Goal: Use online tool/utility: Utilize a website feature to perform a specific function

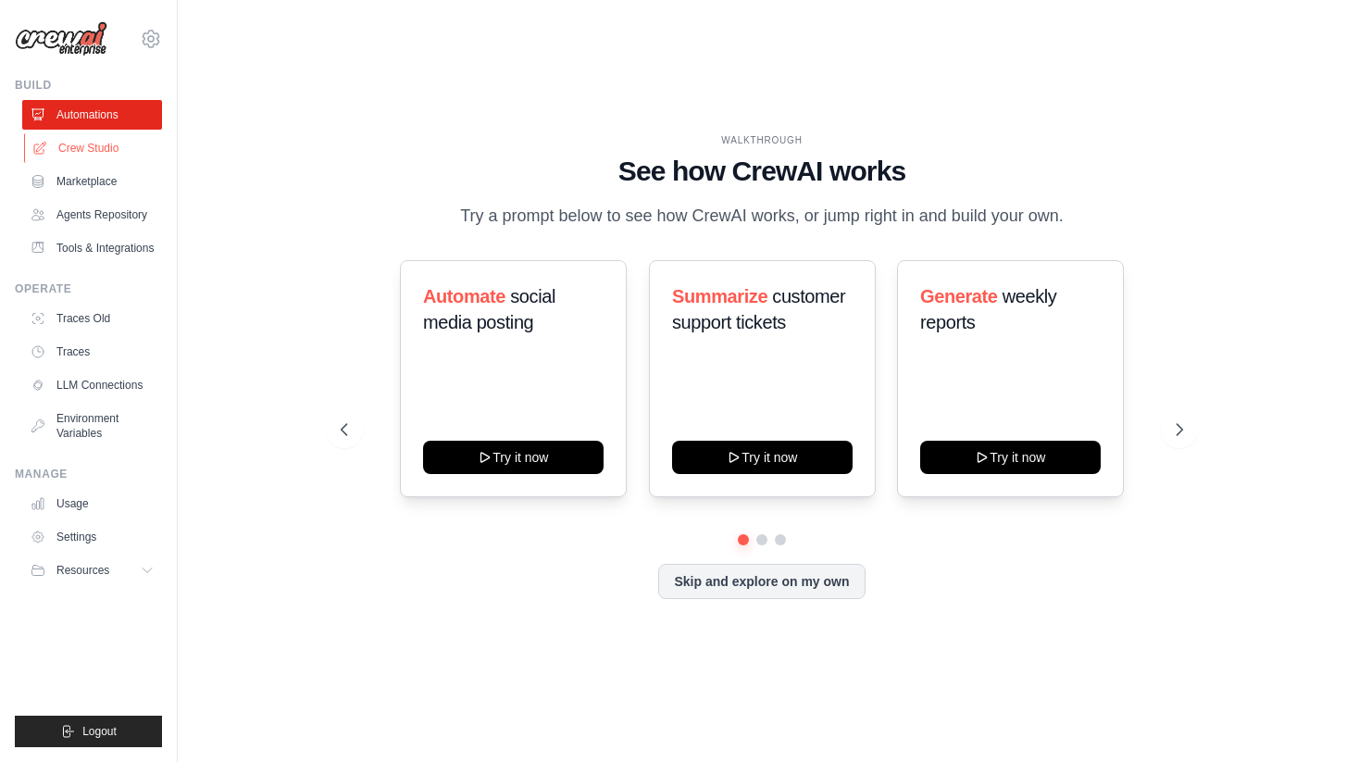
click at [84, 152] on link "Crew Studio" at bounding box center [94, 148] width 140 height 30
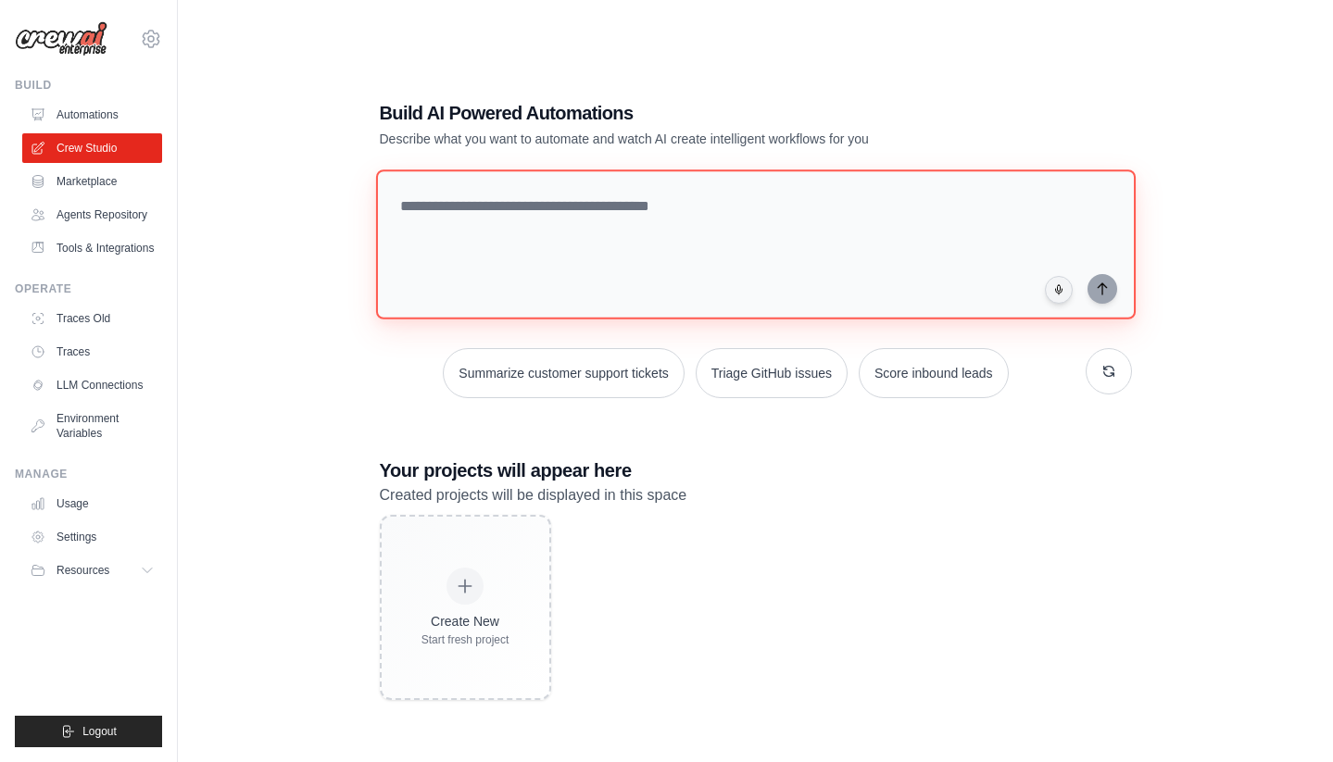
click at [735, 219] on textarea at bounding box center [754, 244] width 759 height 150
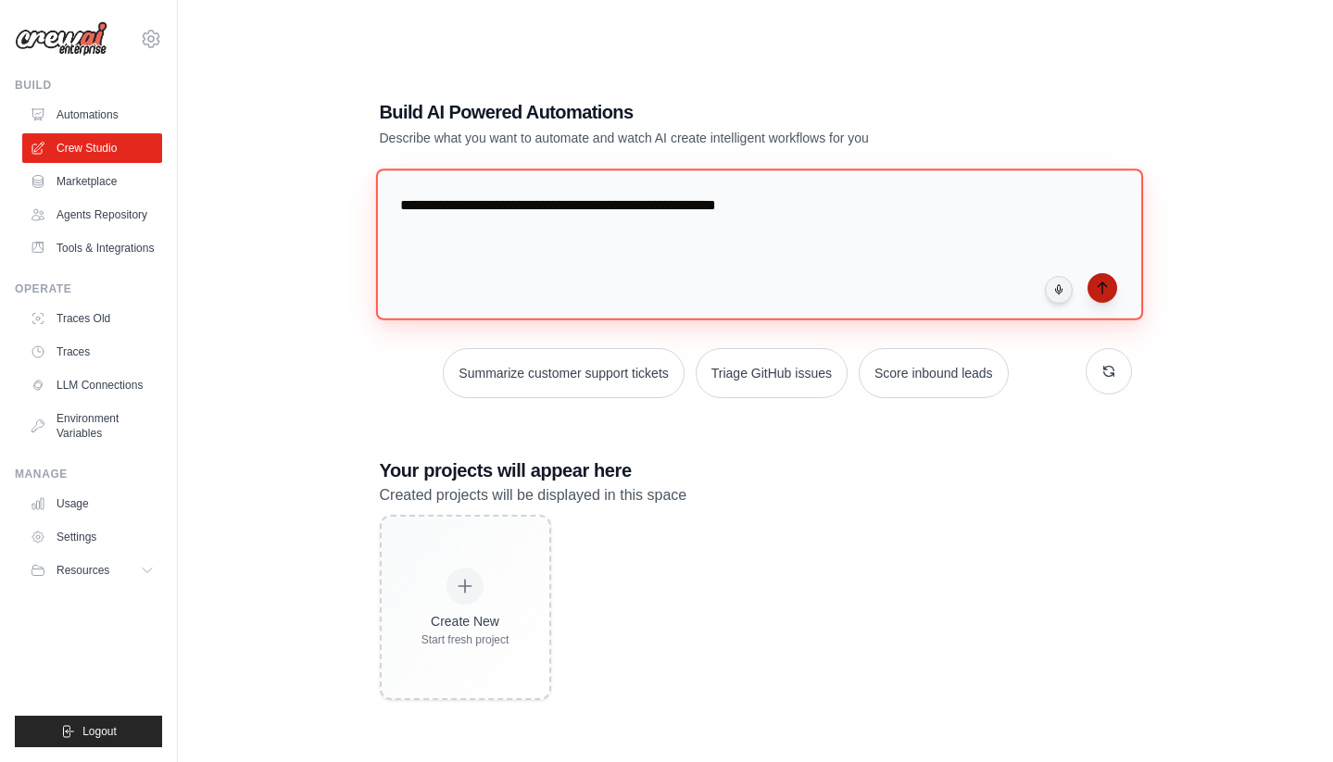
type textarea "**********"
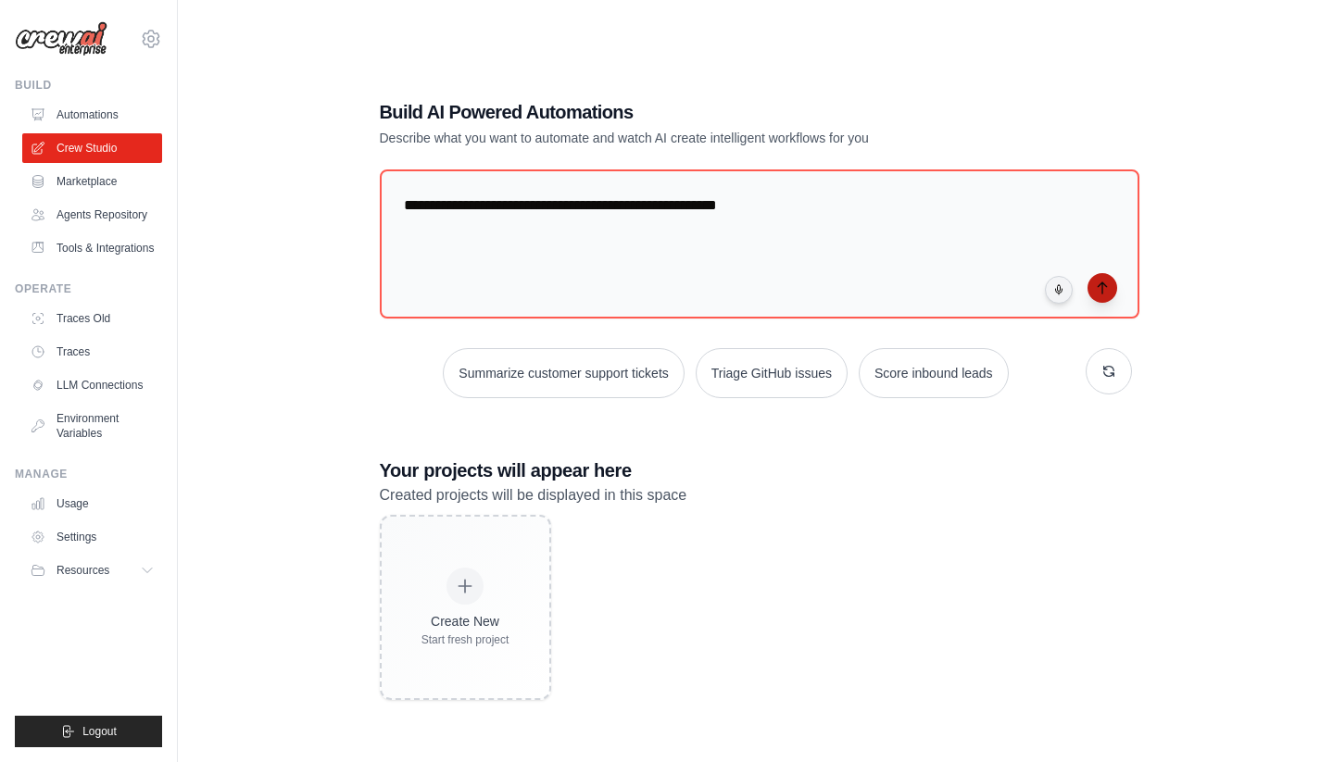
click at [1100, 287] on icon "submit" at bounding box center [1102, 288] width 15 height 15
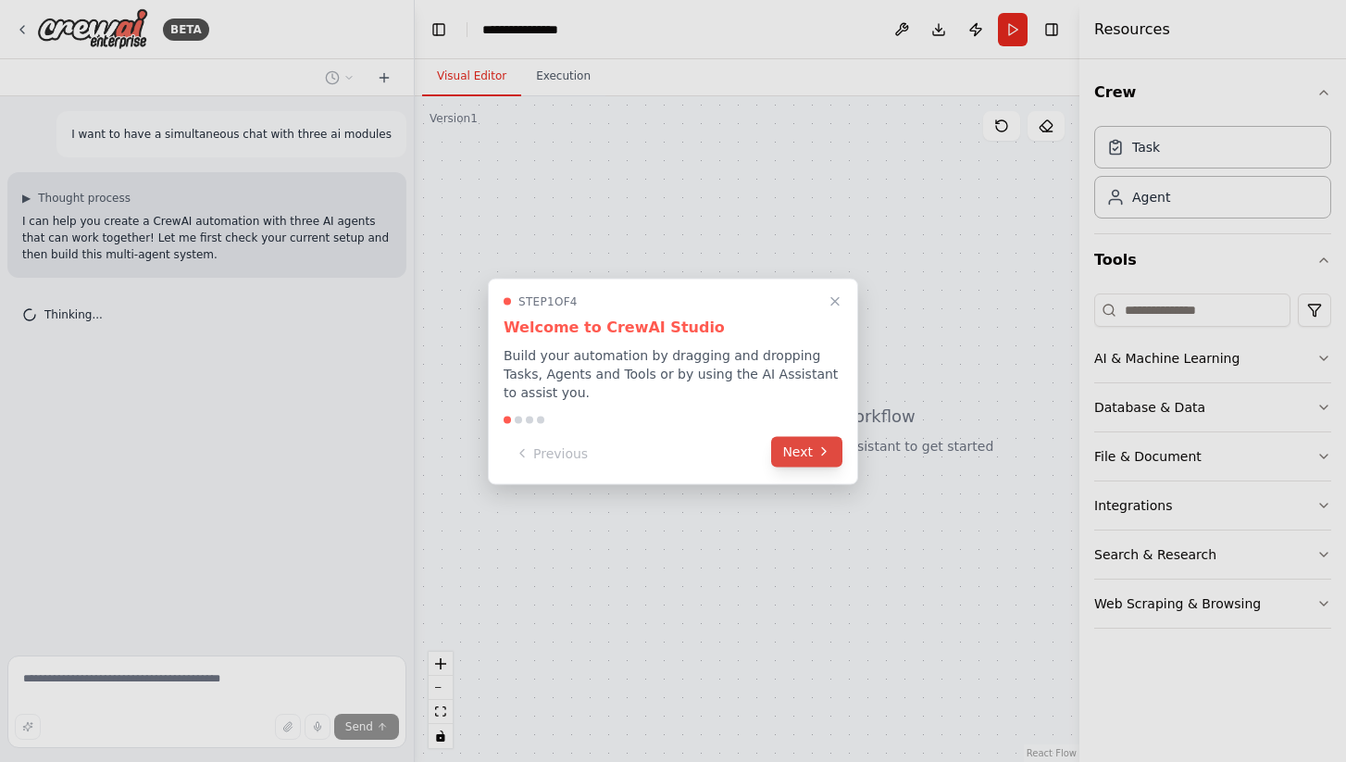
click at [802, 447] on button "Next" at bounding box center [806, 451] width 71 height 31
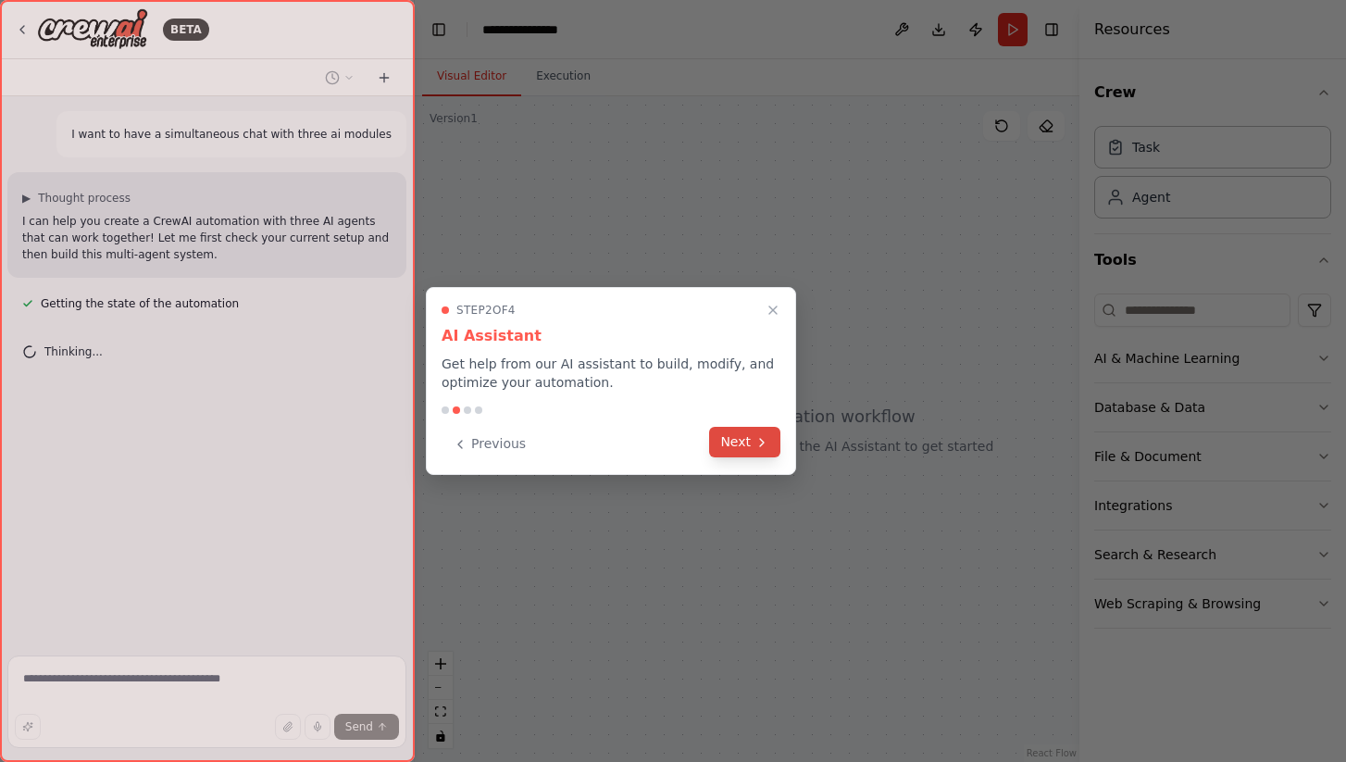
click at [745, 444] on button "Next" at bounding box center [744, 442] width 71 height 31
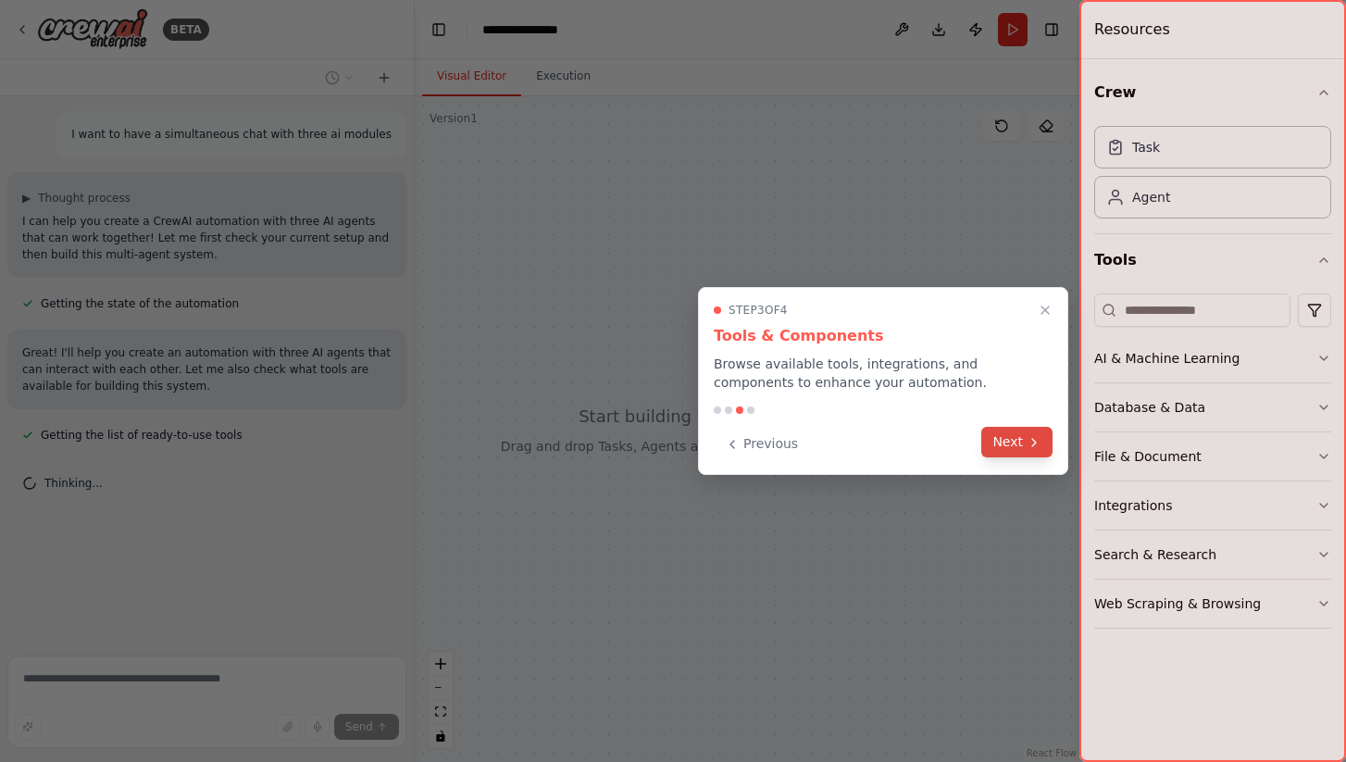
click at [1008, 447] on button "Next" at bounding box center [1017, 442] width 71 height 31
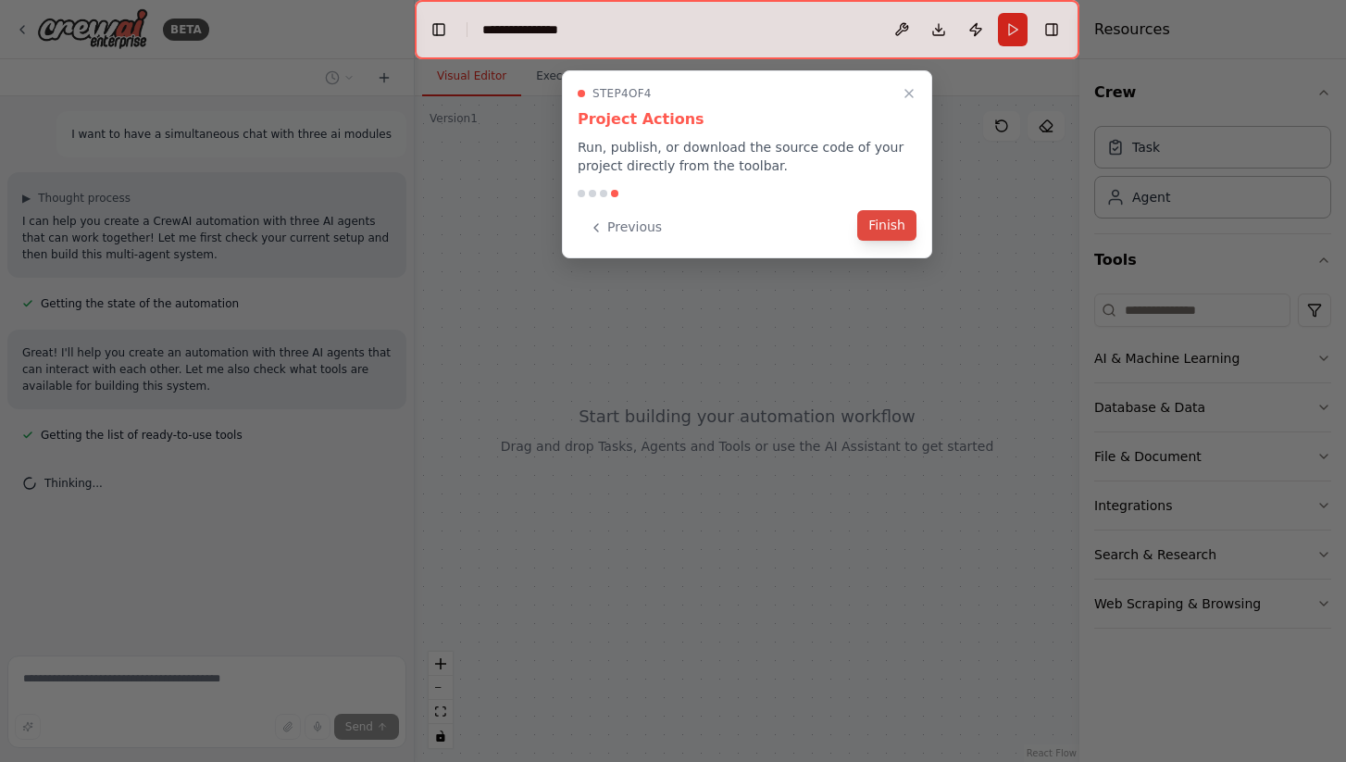
click at [879, 218] on button "Finish" at bounding box center [886, 225] width 59 height 31
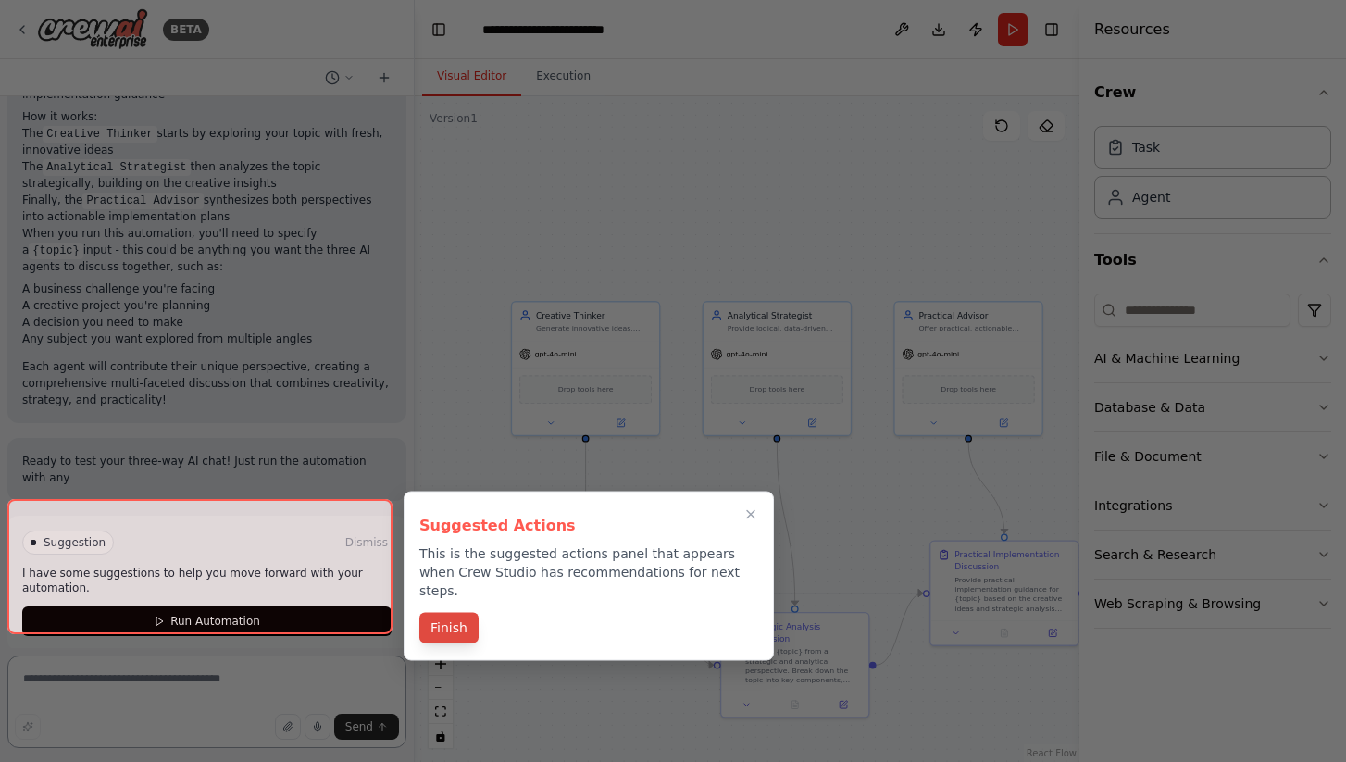
scroll to position [1075, 0]
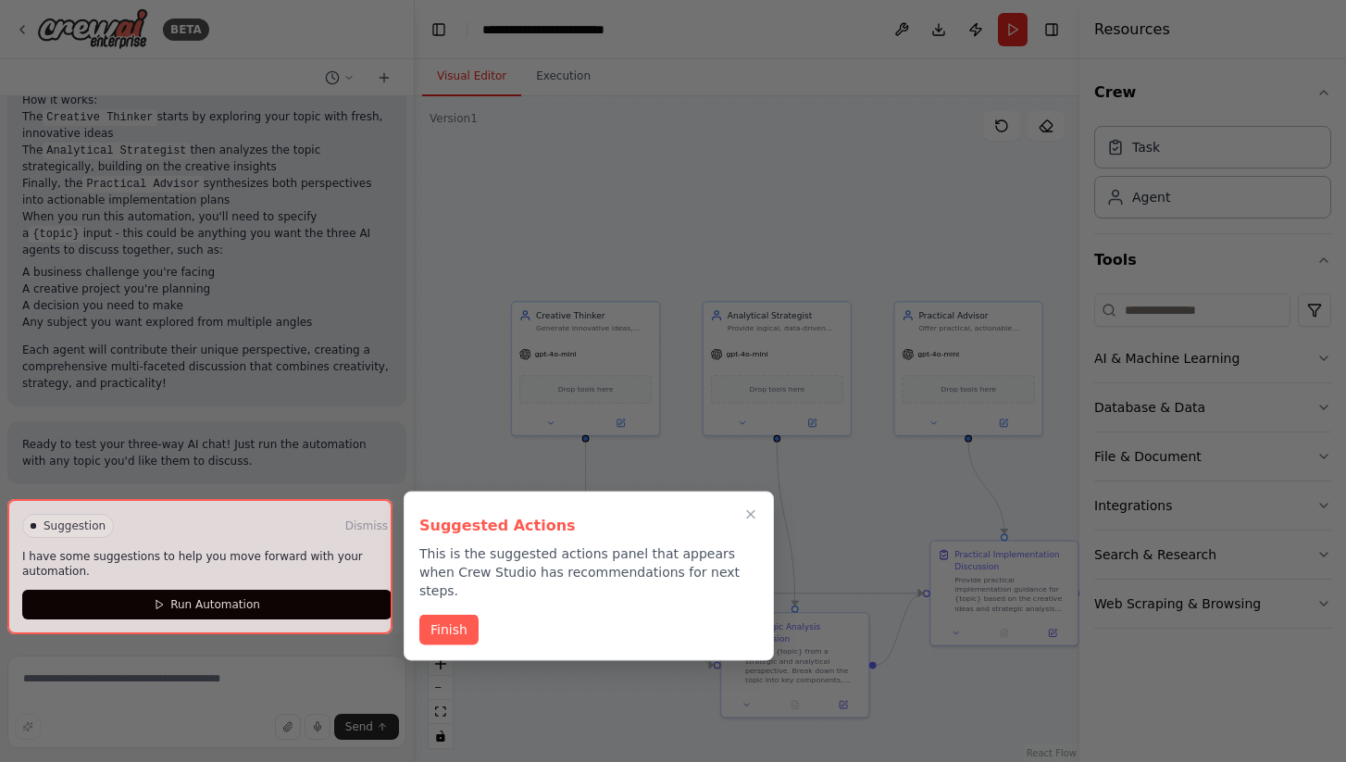
click at [297, 610] on div at bounding box center [199, 566] width 385 height 135
click at [437, 616] on button "Finish" at bounding box center [448, 628] width 59 height 31
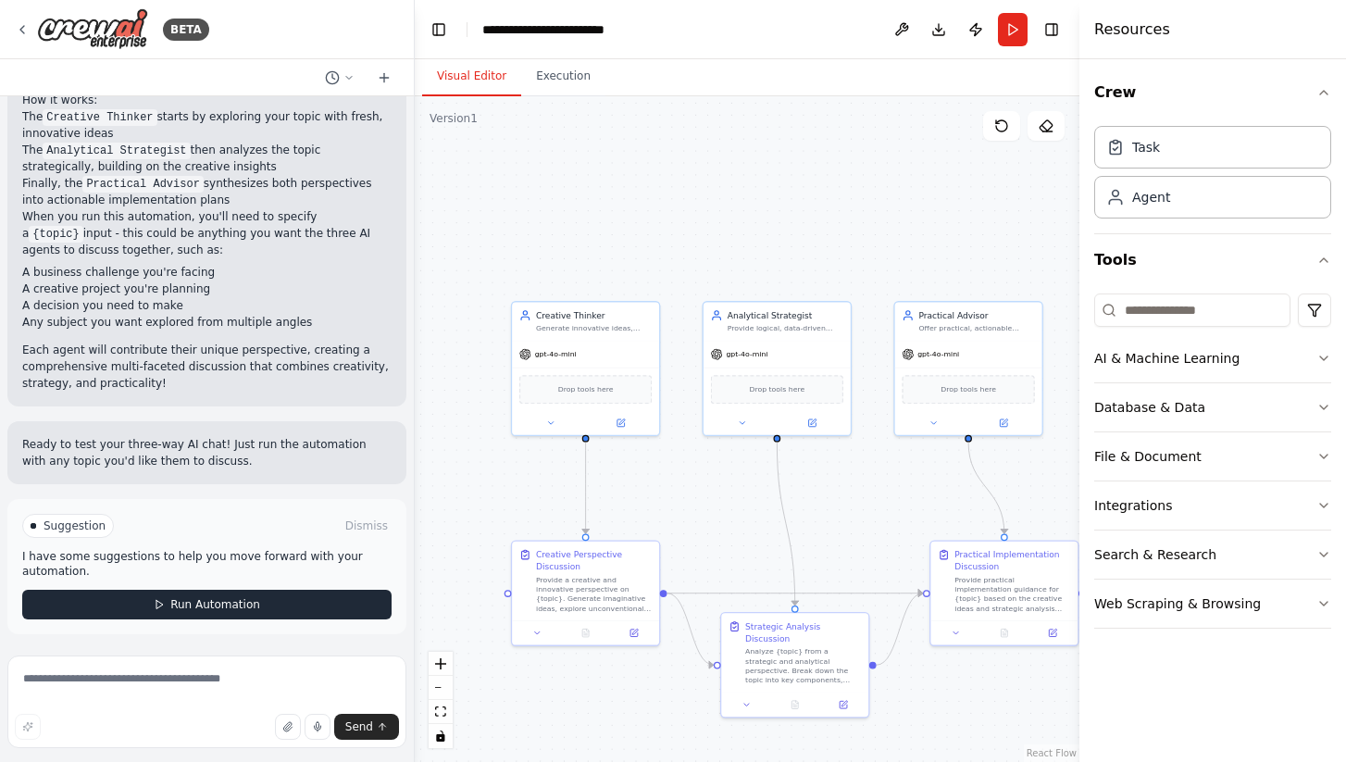
click at [325, 605] on button "Run Automation" at bounding box center [206, 605] width 369 height 30
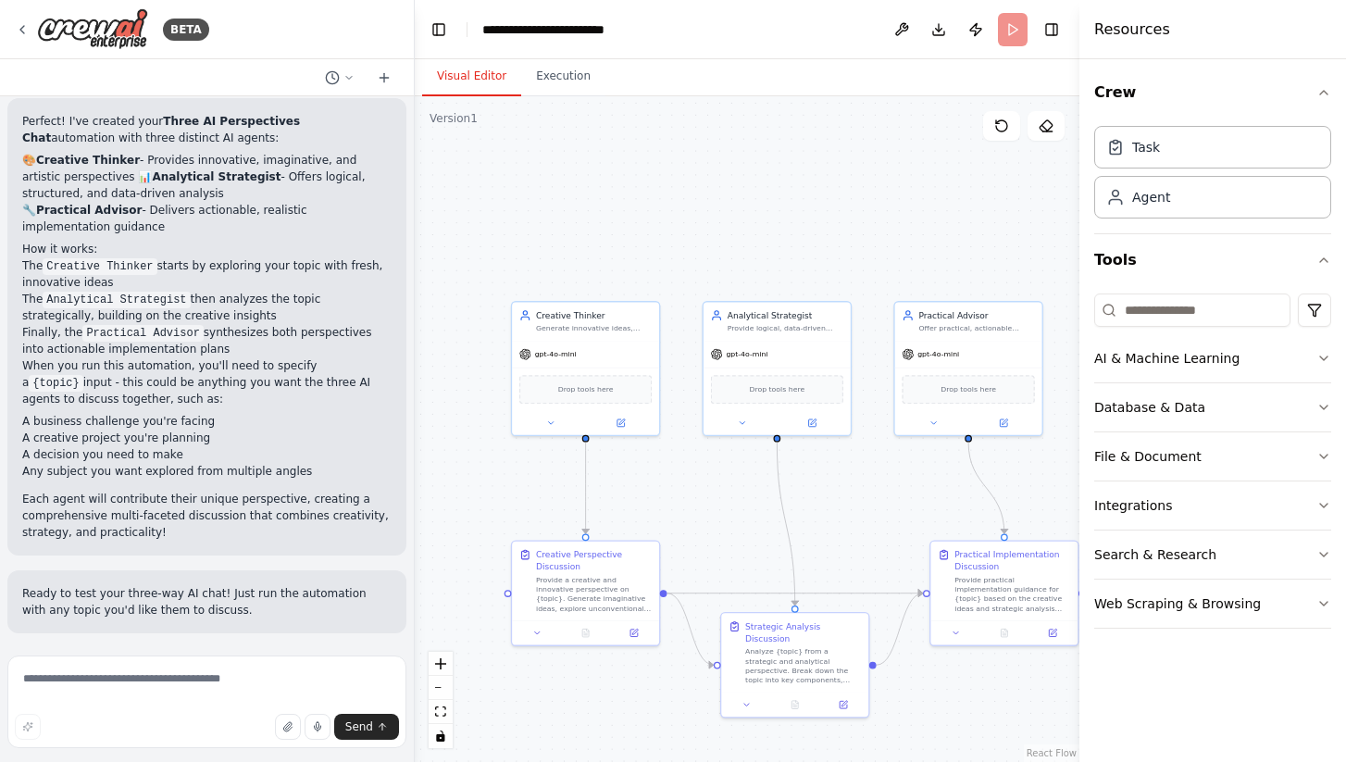
scroll to position [925, 0]
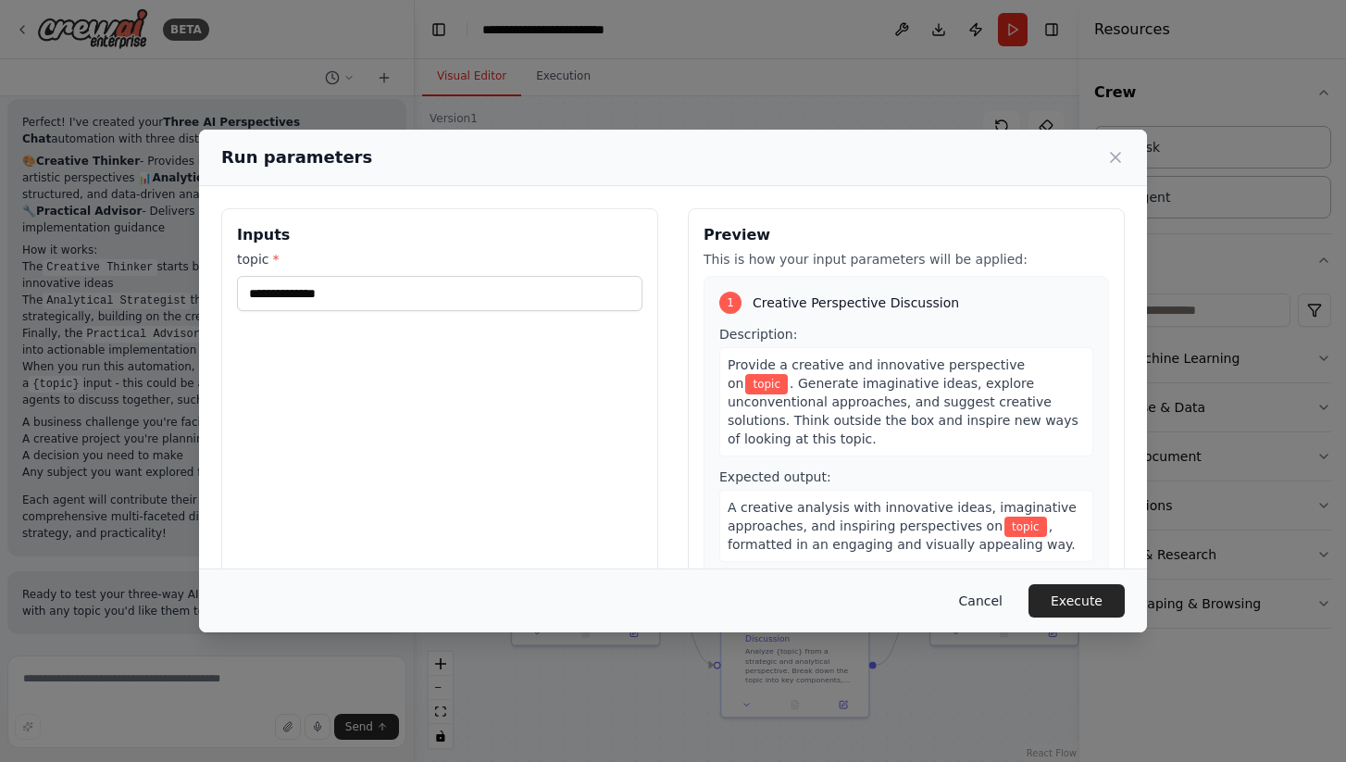
click at [966, 604] on button "Cancel" at bounding box center [981, 600] width 73 height 33
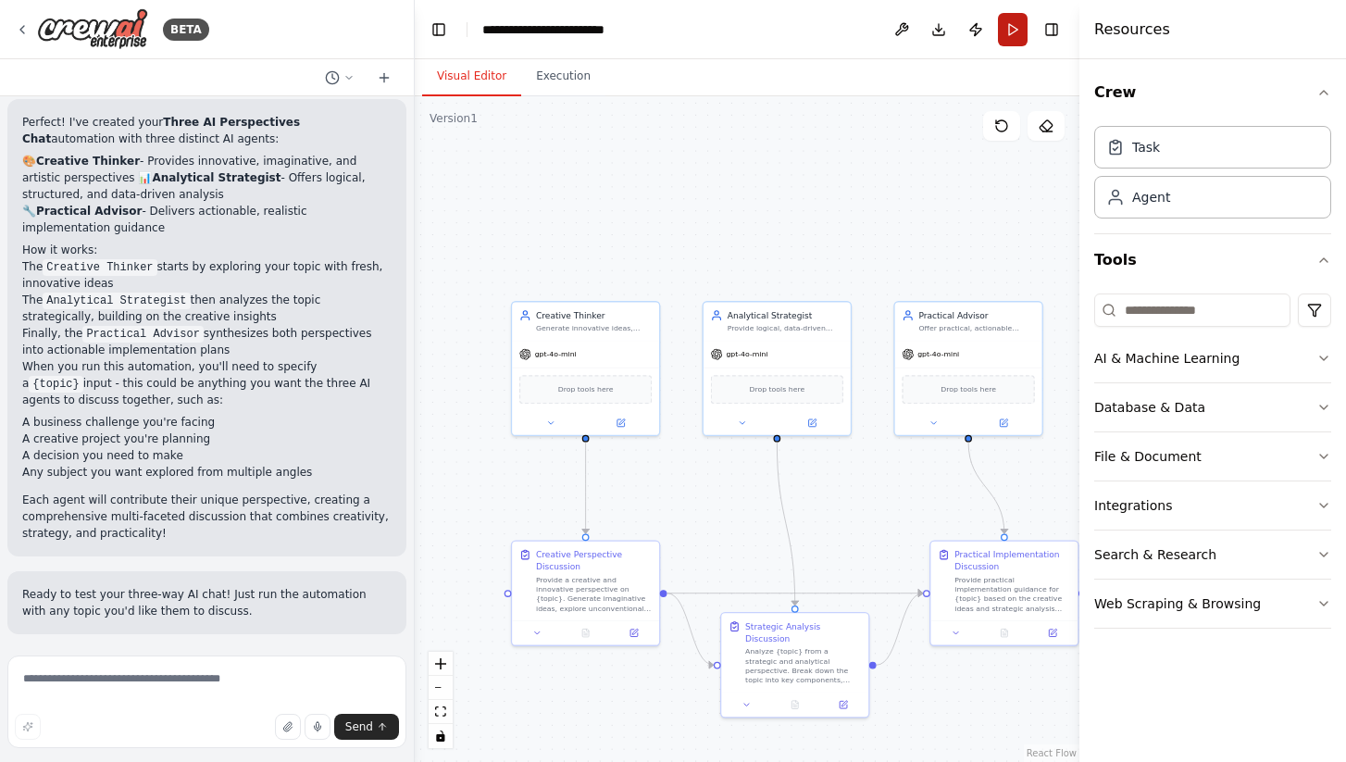
click at [1020, 37] on button "Run" at bounding box center [1013, 29] width 30 height 33
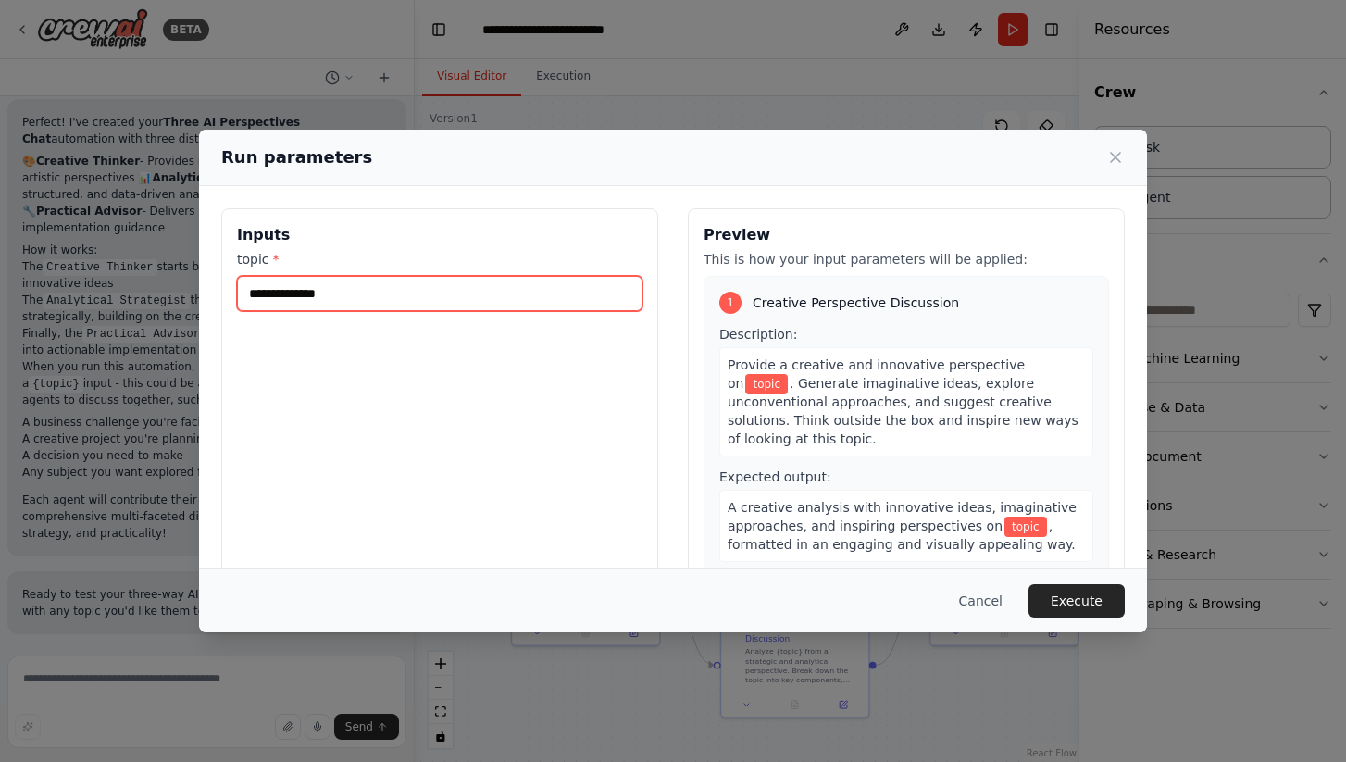
click at [487, 295] on input "topic *" at bounding box center [440, 293] width 406 height 35
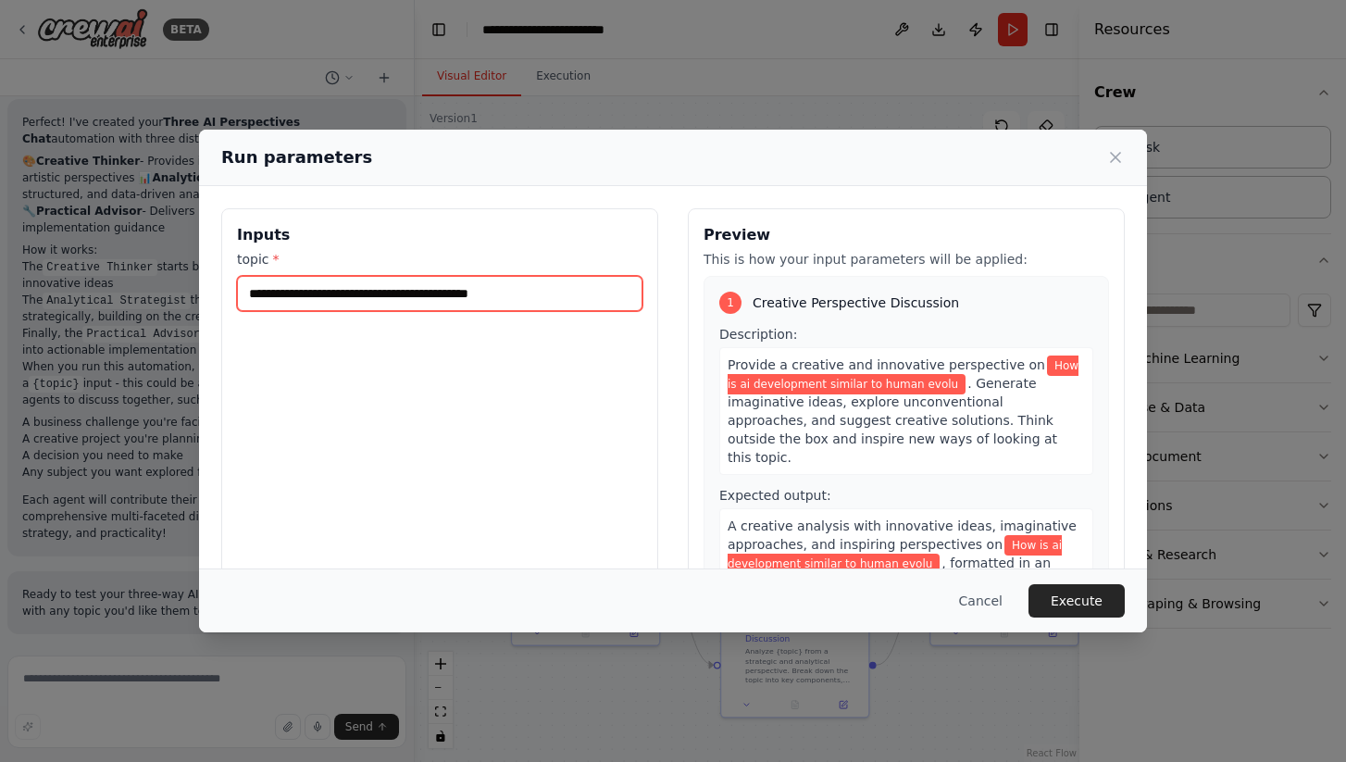
type input "**********"
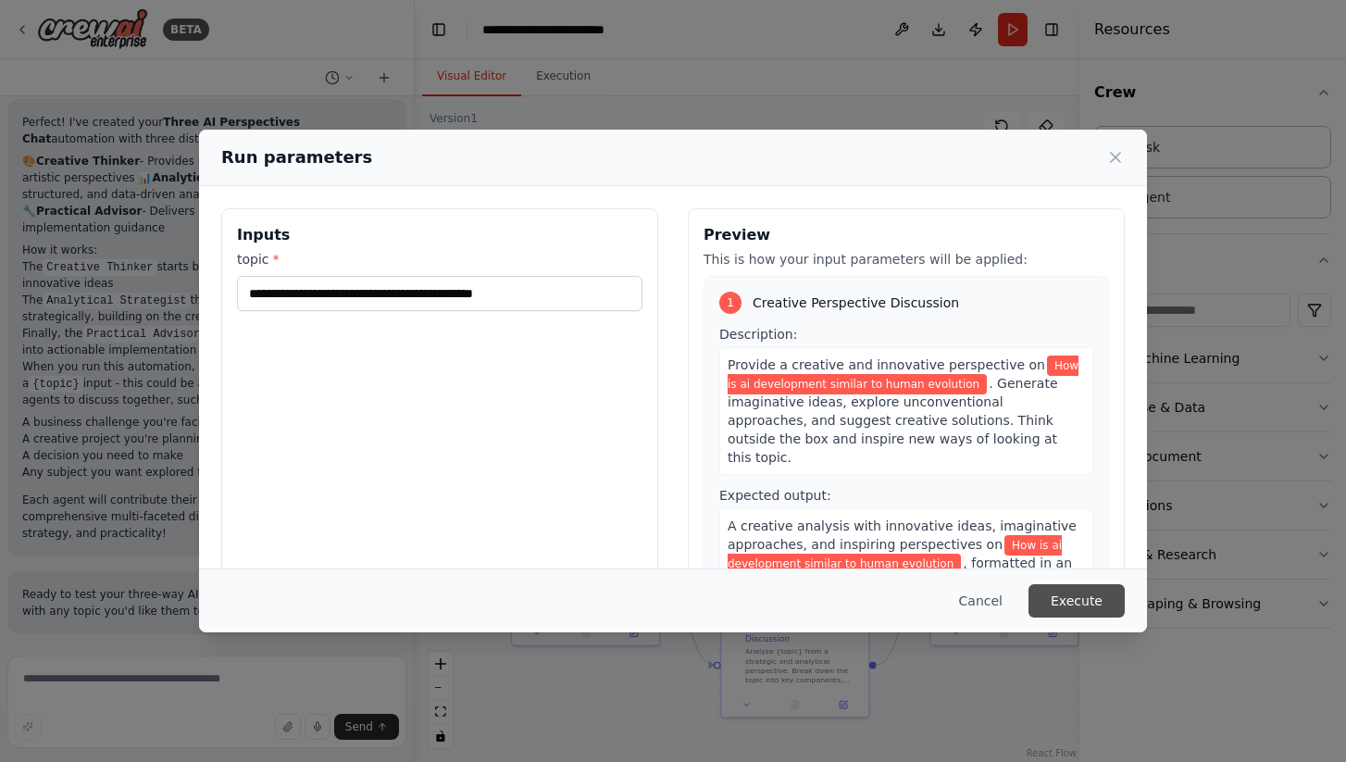
click at [1067, 608] on button "Execute" at bounding box center [1077, 600] width 96 height 33
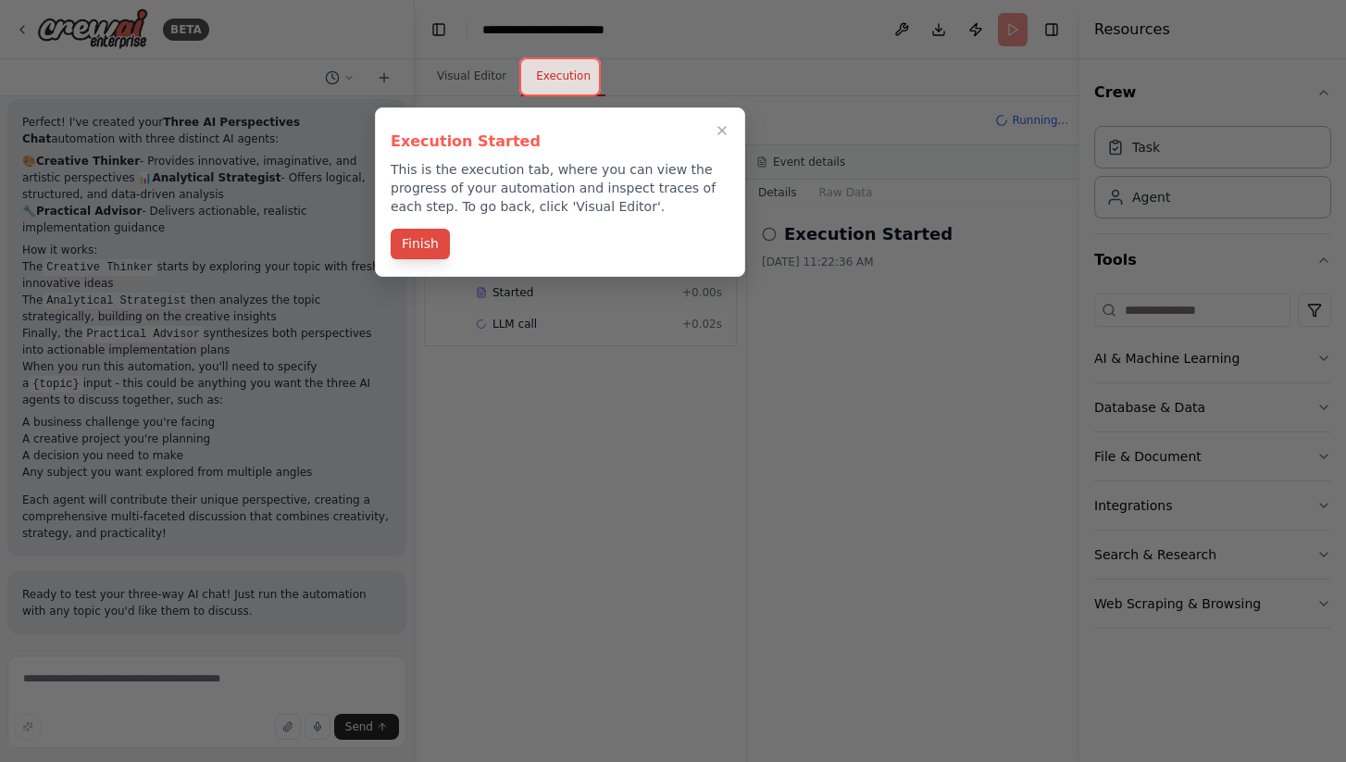
click at [441, 239] on button "Finish" at bounding box center [420, 244] width 59 height 31
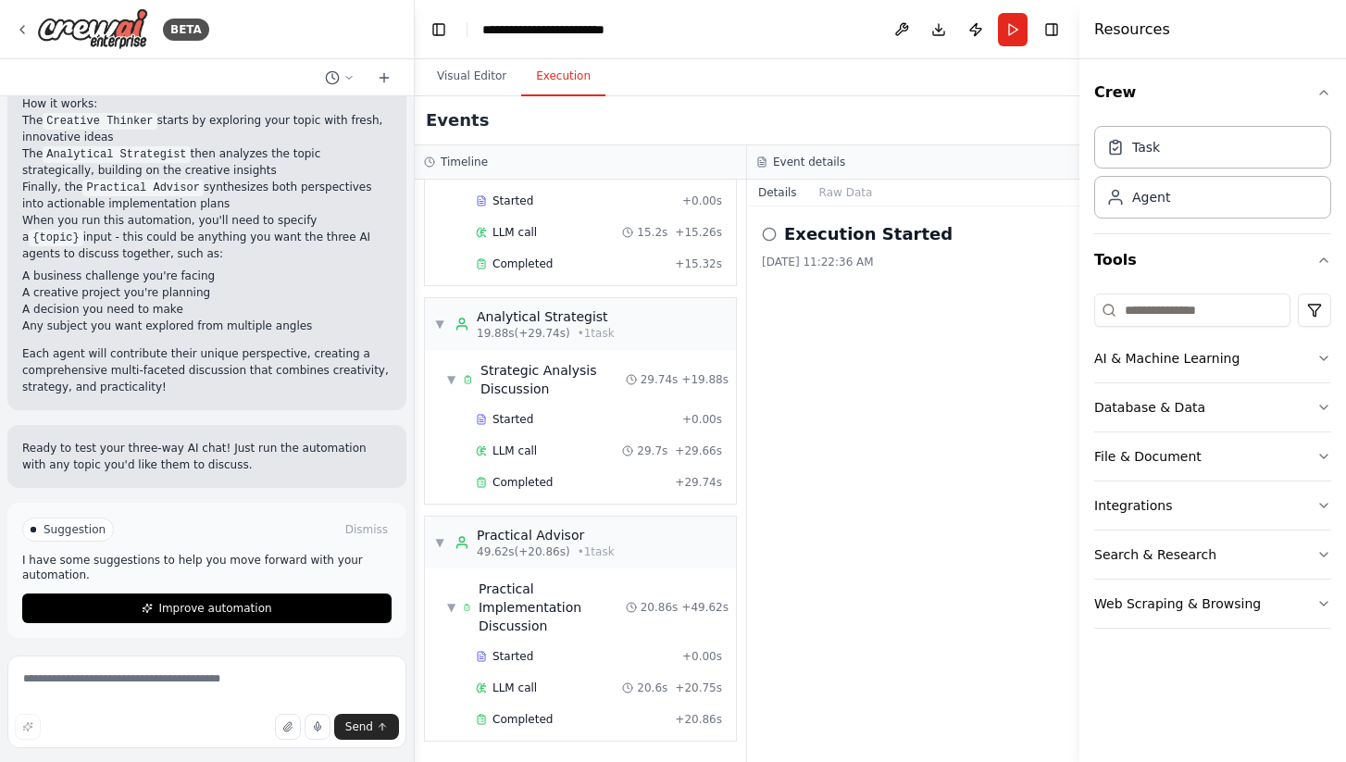
scroll to position [1075, 0]
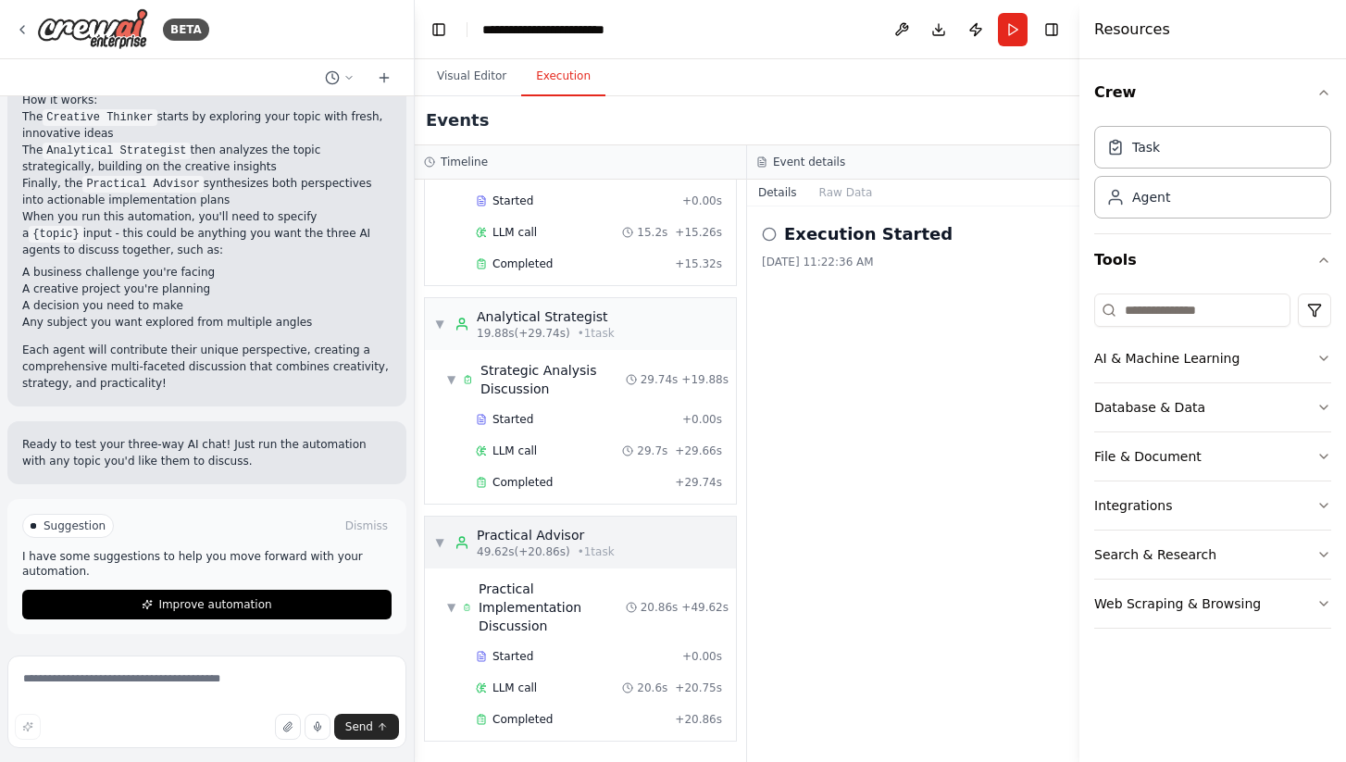
click at [565, 536] on div "Practical Advisor" at bounding box center [546, 535] width 138 height 19
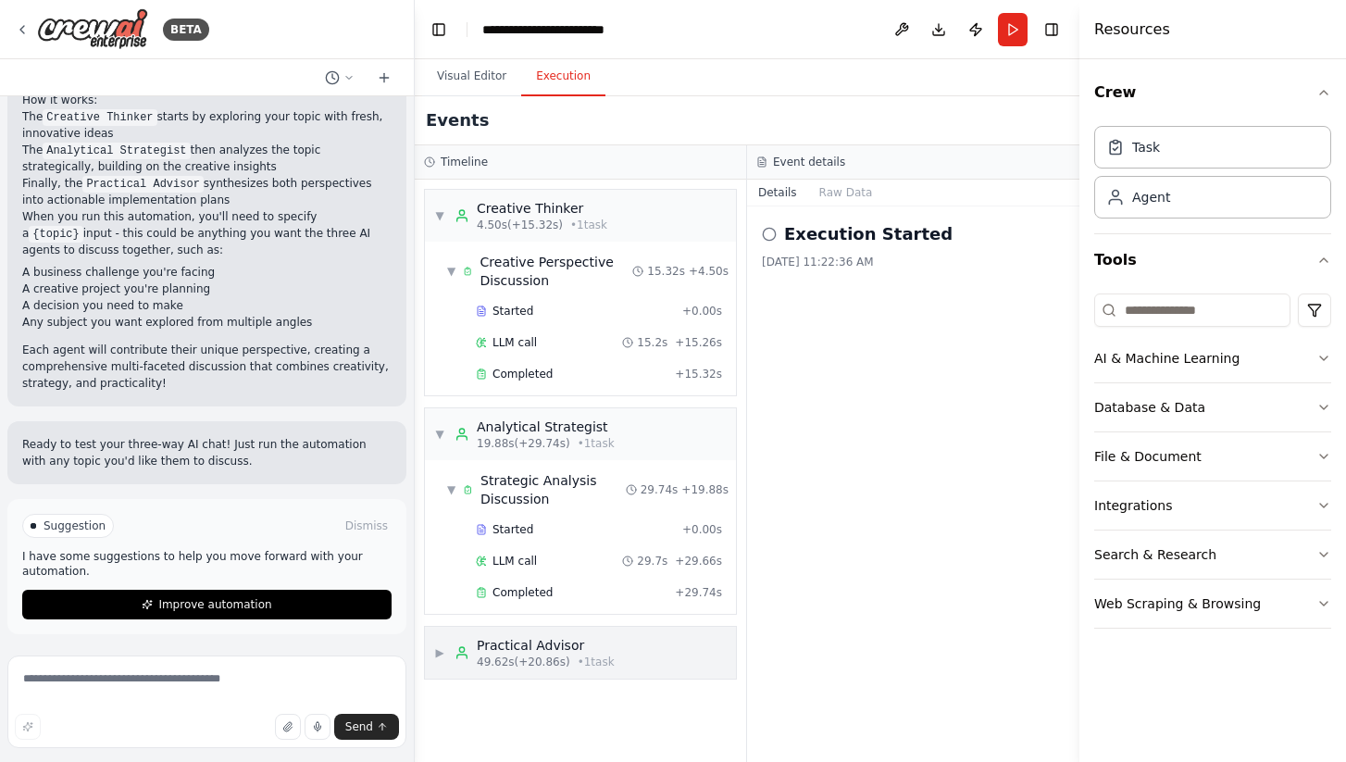
scroll to position [0, 0]
click at [437, 435] on span "▼" at bounding box center [439, 434] width 11 height 15
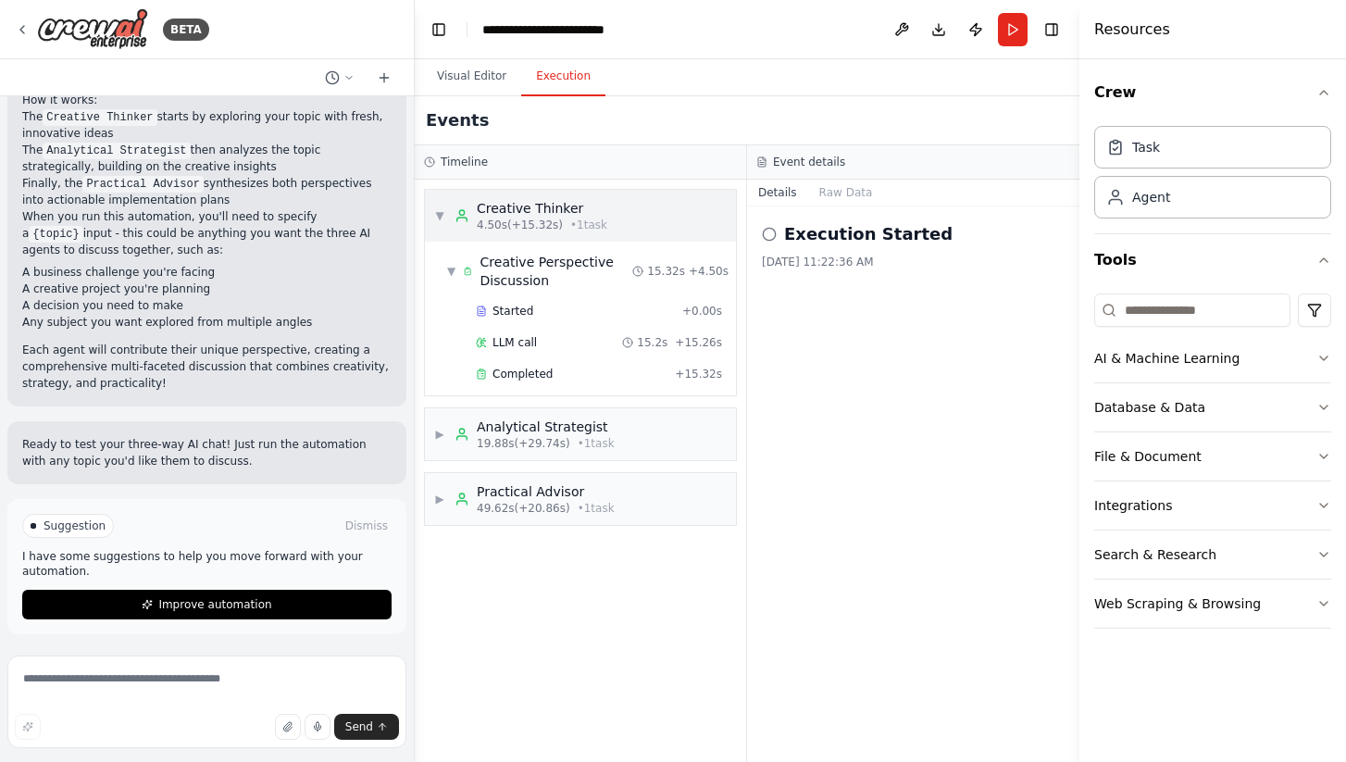
click at [436, 212] on span "▼" at bounding box center [439, 215] width 11 height 15
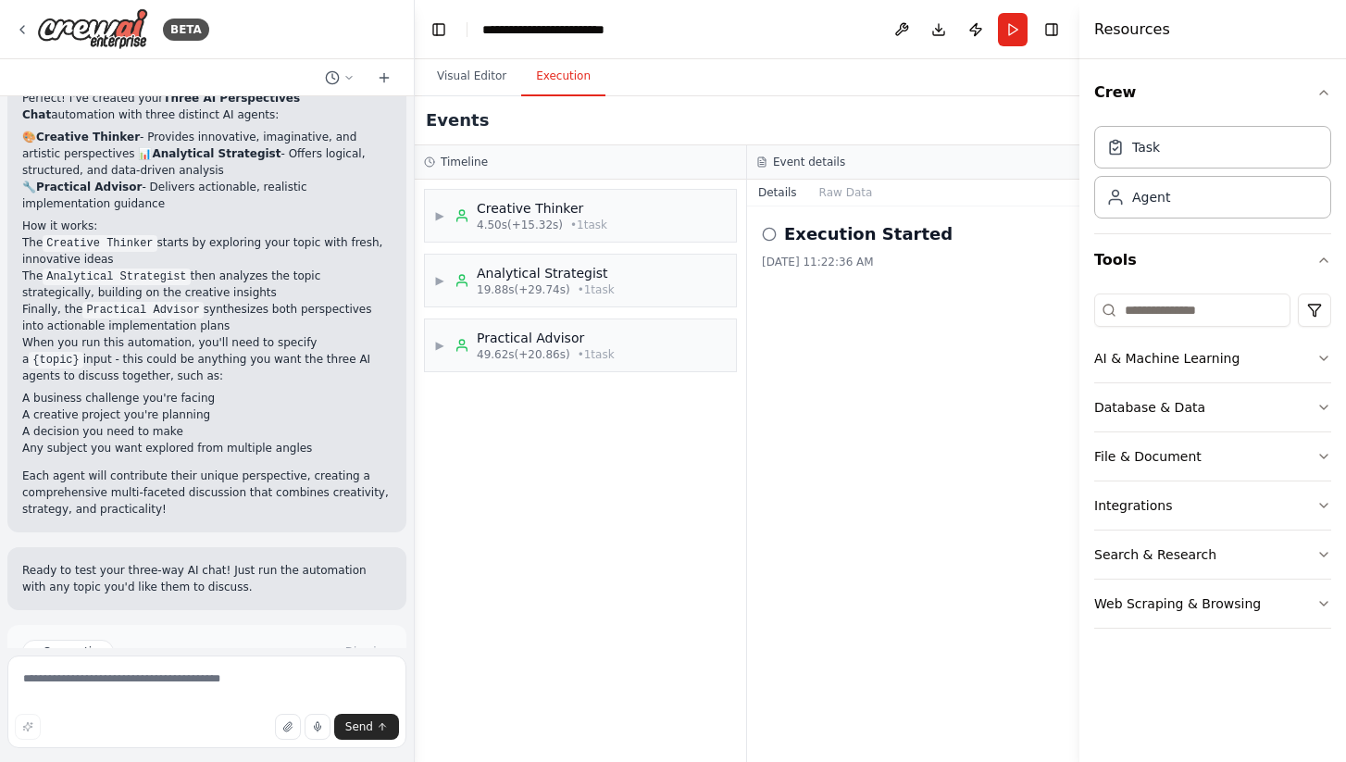
scroll to position [1075, 0]
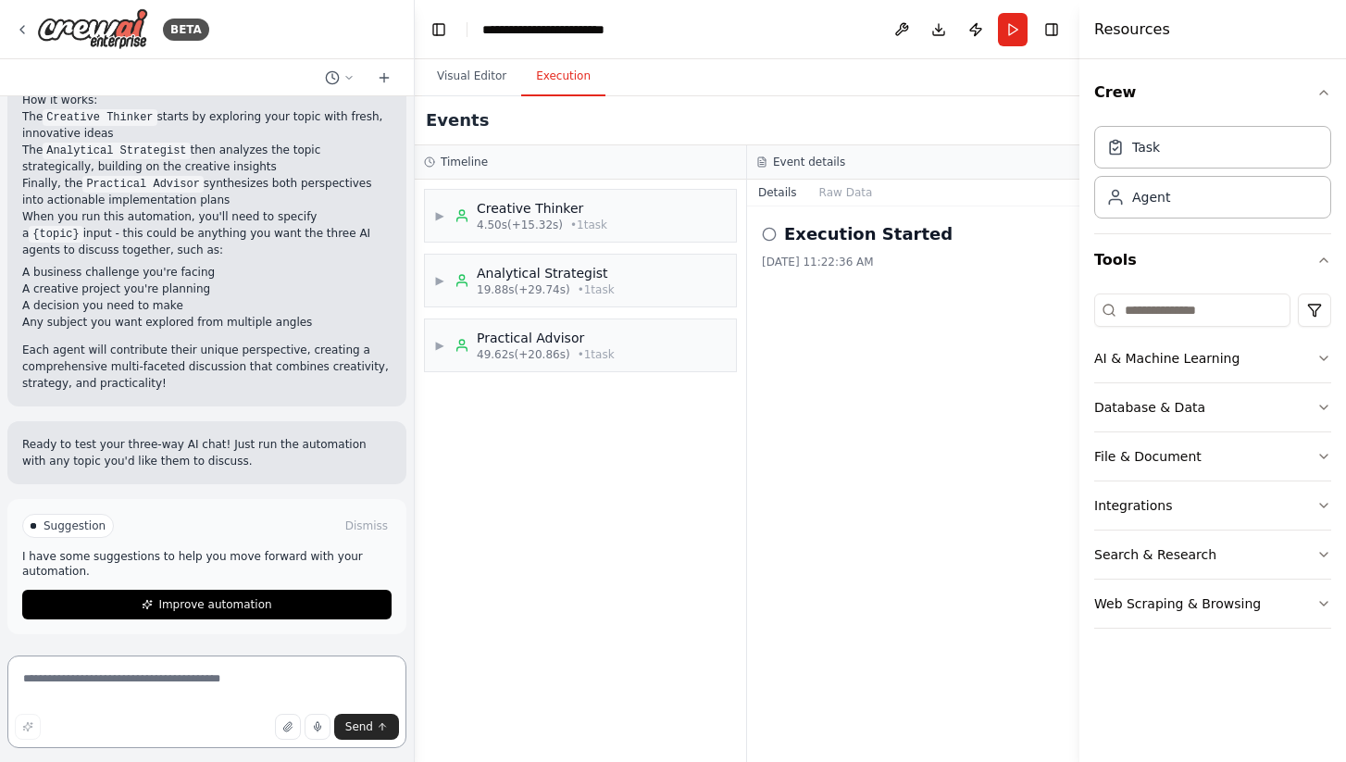
click at [231, 673] on textarea at bounding box center [206, 702] width 399 height 93
type textarea "**********"
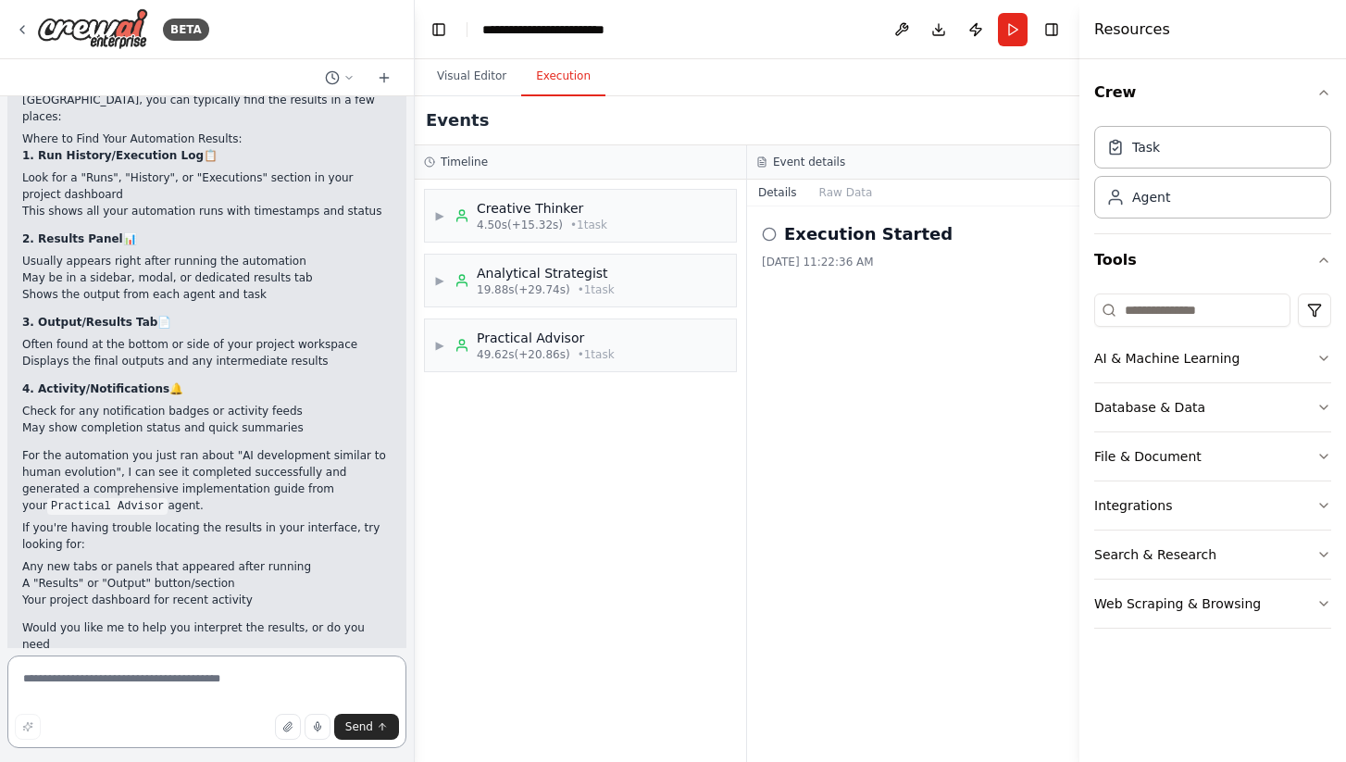
scroll to position [1647, 0]
